Goal: Find specific page/section

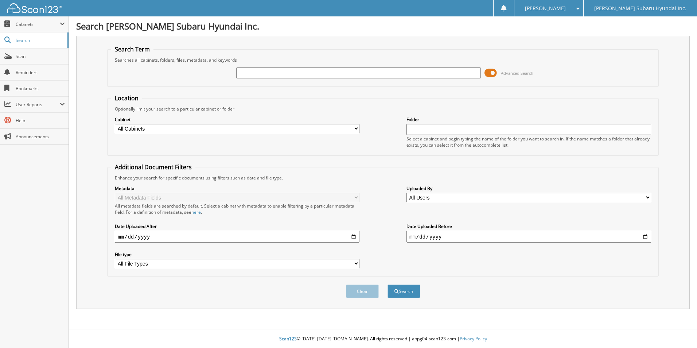
click at [264, 73] on input "text" at bounding box center [358, 72] width 244 height 11
type input "SFO3992"
click at [387, 284] on button "Search" at bounding box center [403, 290] width 33 height 13
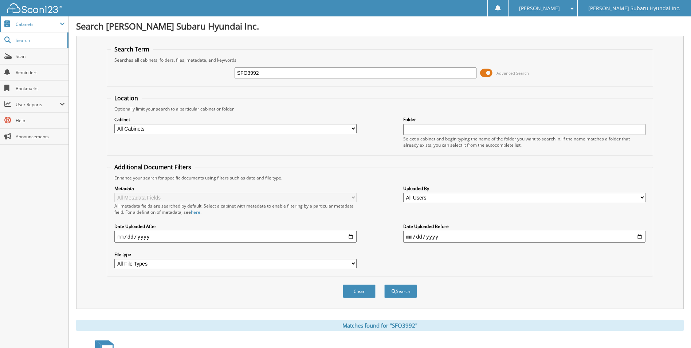
click at [29, 22] on span "Cabinets" at bounding box center [38, 24] width 44 height 6
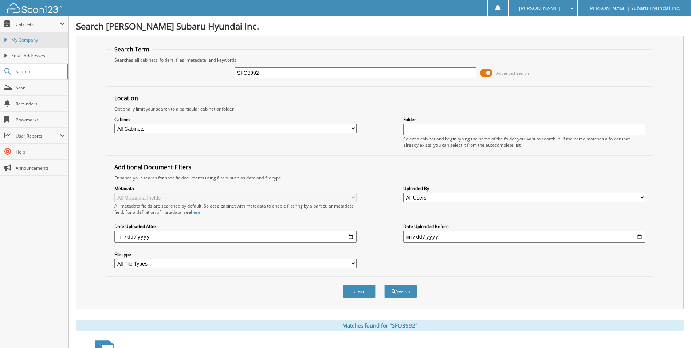
click at [25, 41] on span "My Company" at bounding box center [38, 40] width 54 height 7
